Goal: Find specific page/section: Find specific page/section

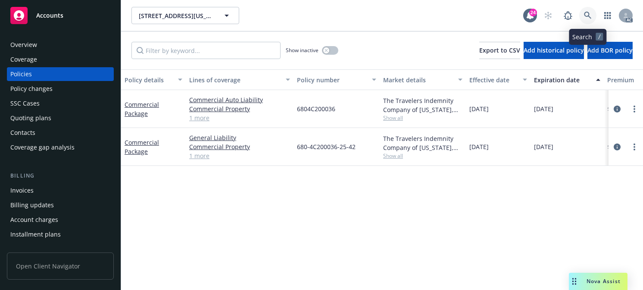
click at [584, 13] on icon at bounding box center [587, 15] width 7 height 7
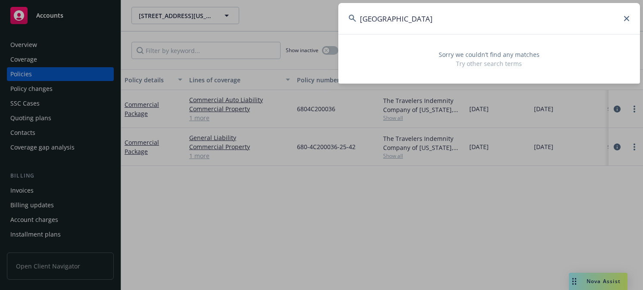
type input "[GEOGRAPHIC_DATA]"
